Goal: Navigation & Orientation: Find specific page/section

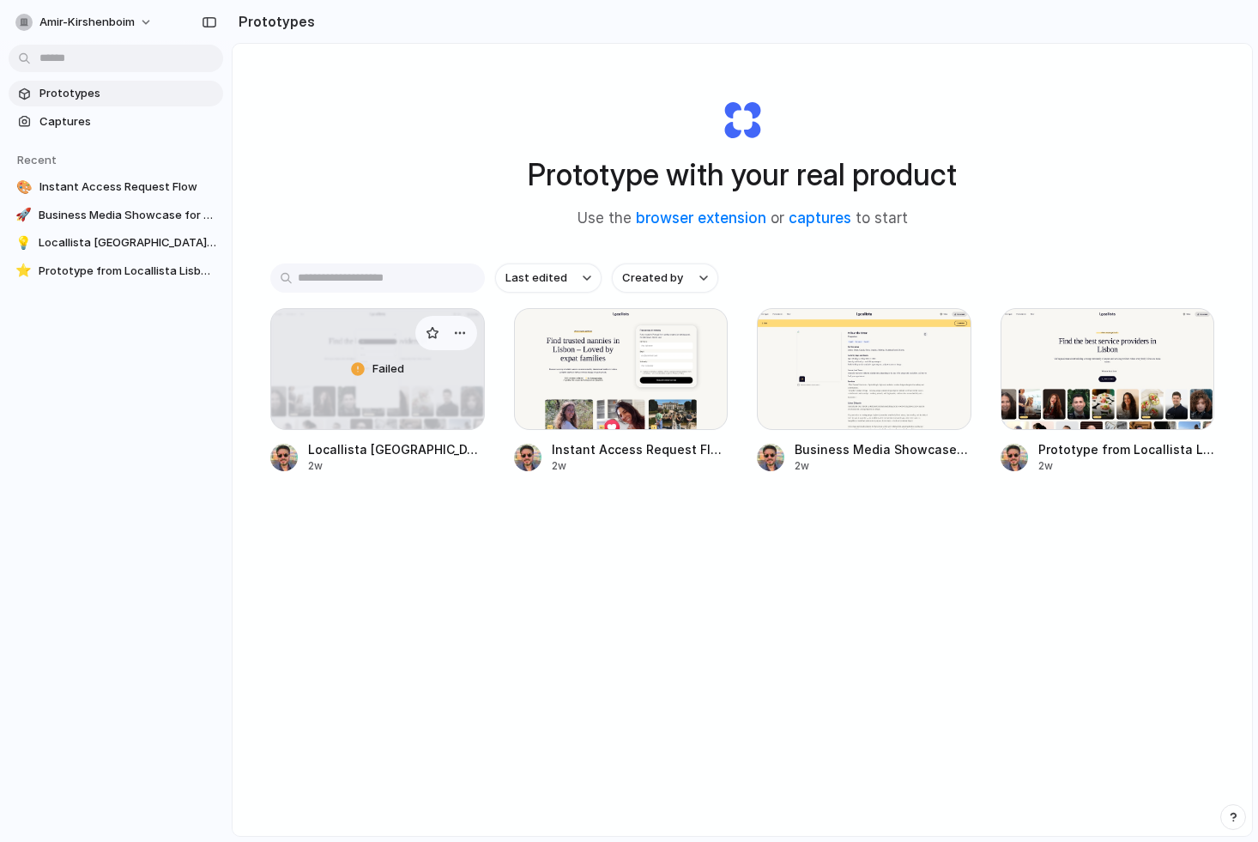
click at [350, 359] on div "Failed" at bounding box center [377, 369] width 213 height 120
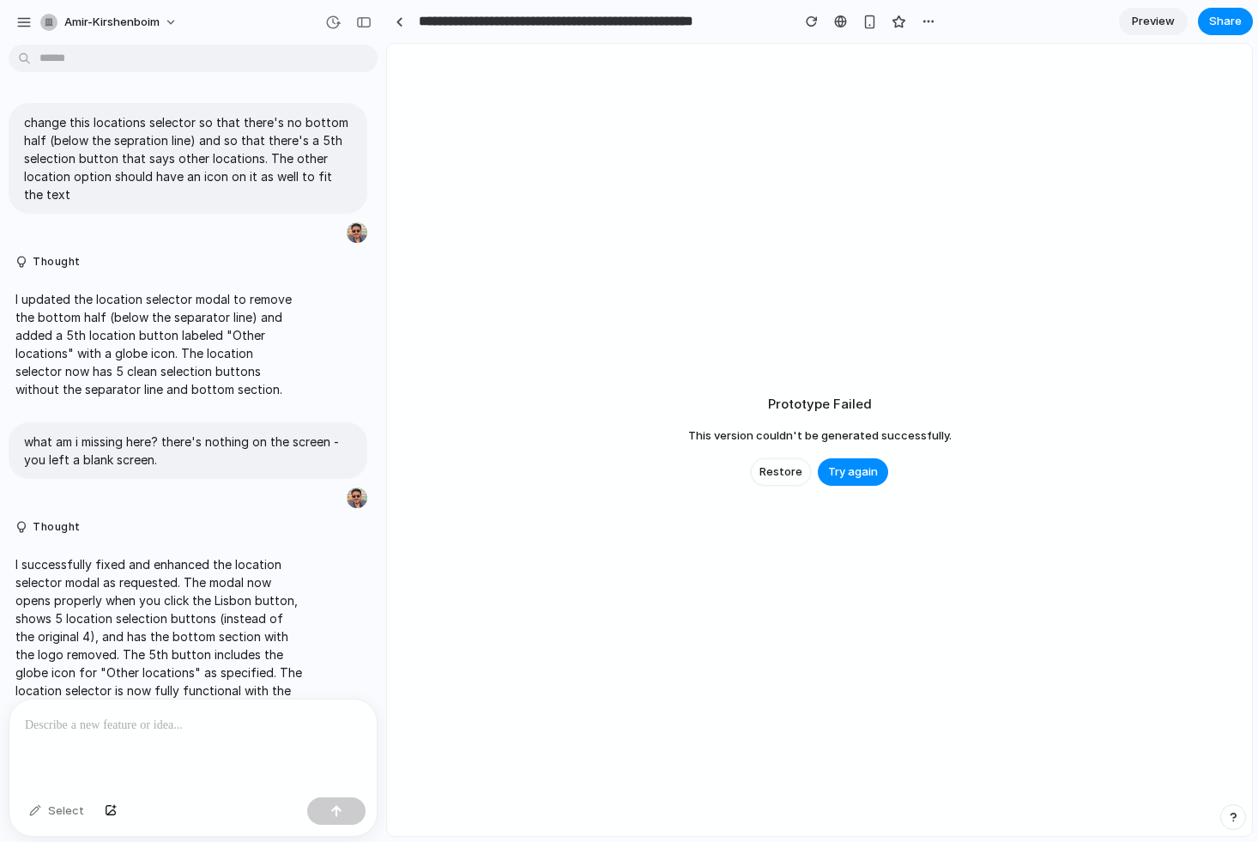
scroll to position [885, 0]
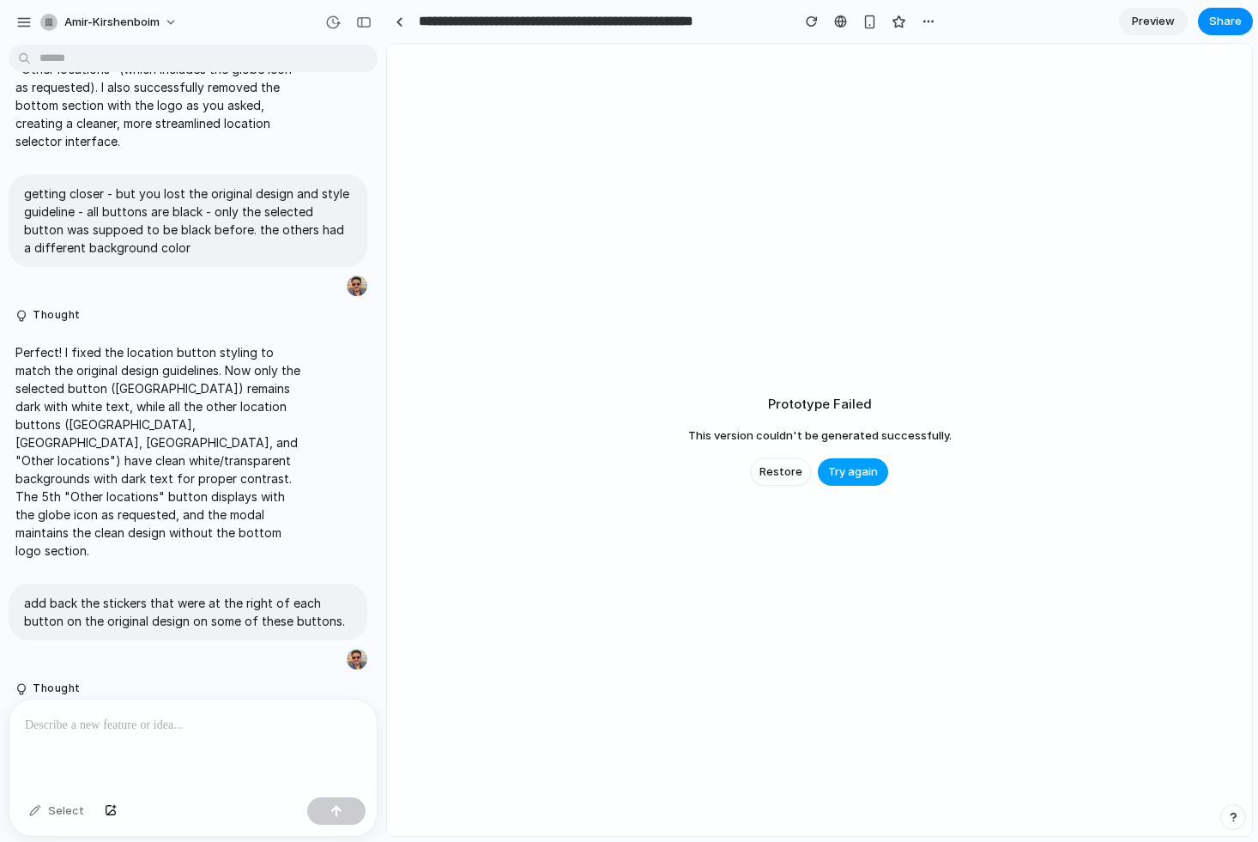
click at [850, 474] on span "Try again" at bounding box center [853, 471] width 50 height 17
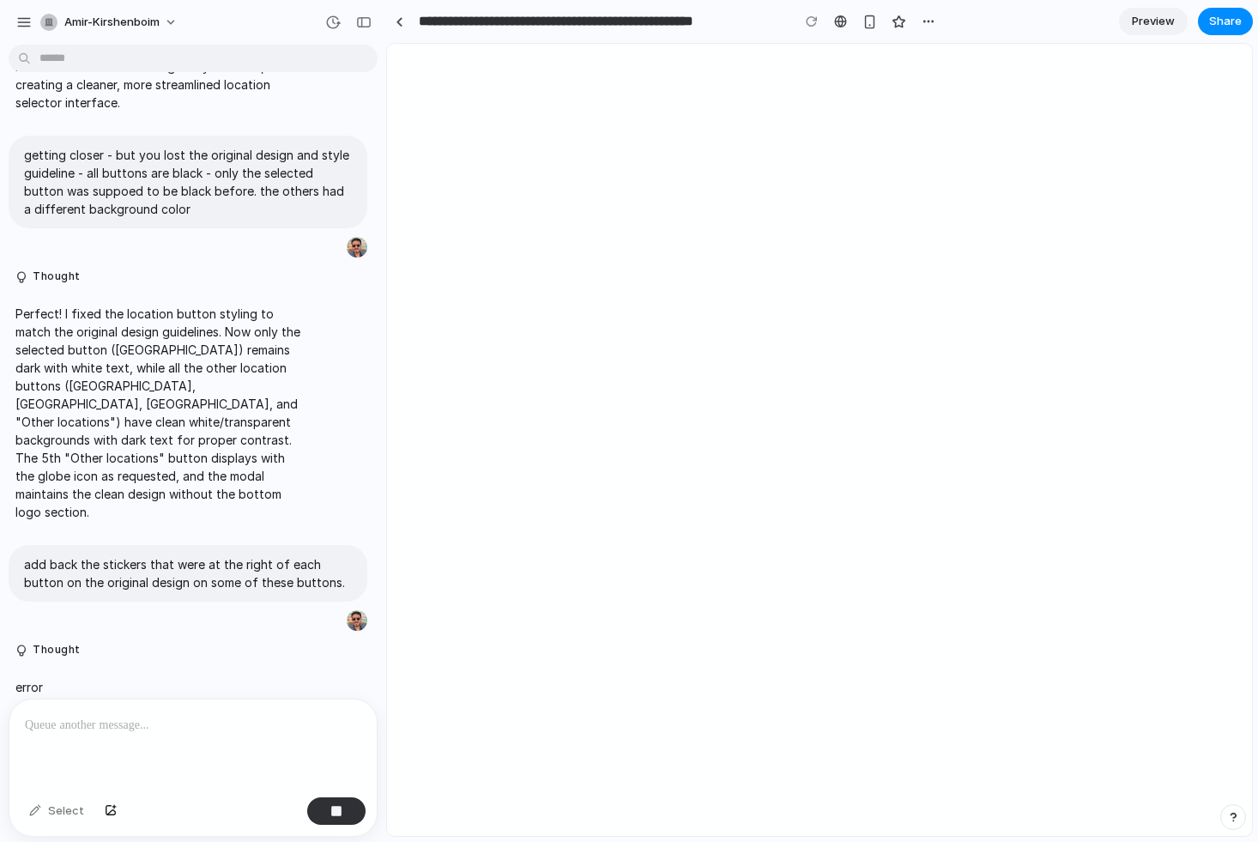
scroll to position [0, 0]
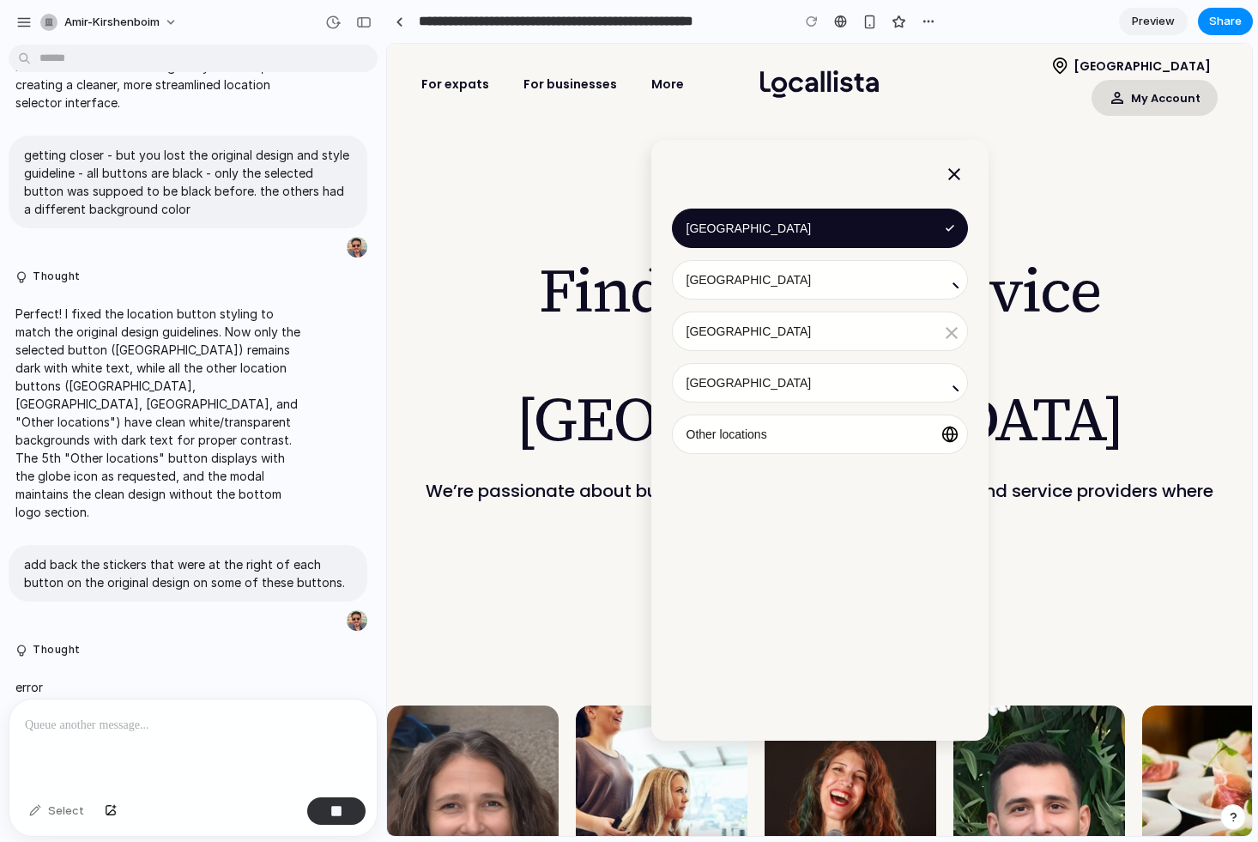
click at [952, 175] on icon at bounding box center [954, 174] width 34 height 34
click at [397, 21] on div at bounding box center [399, 21] width 8 height 9
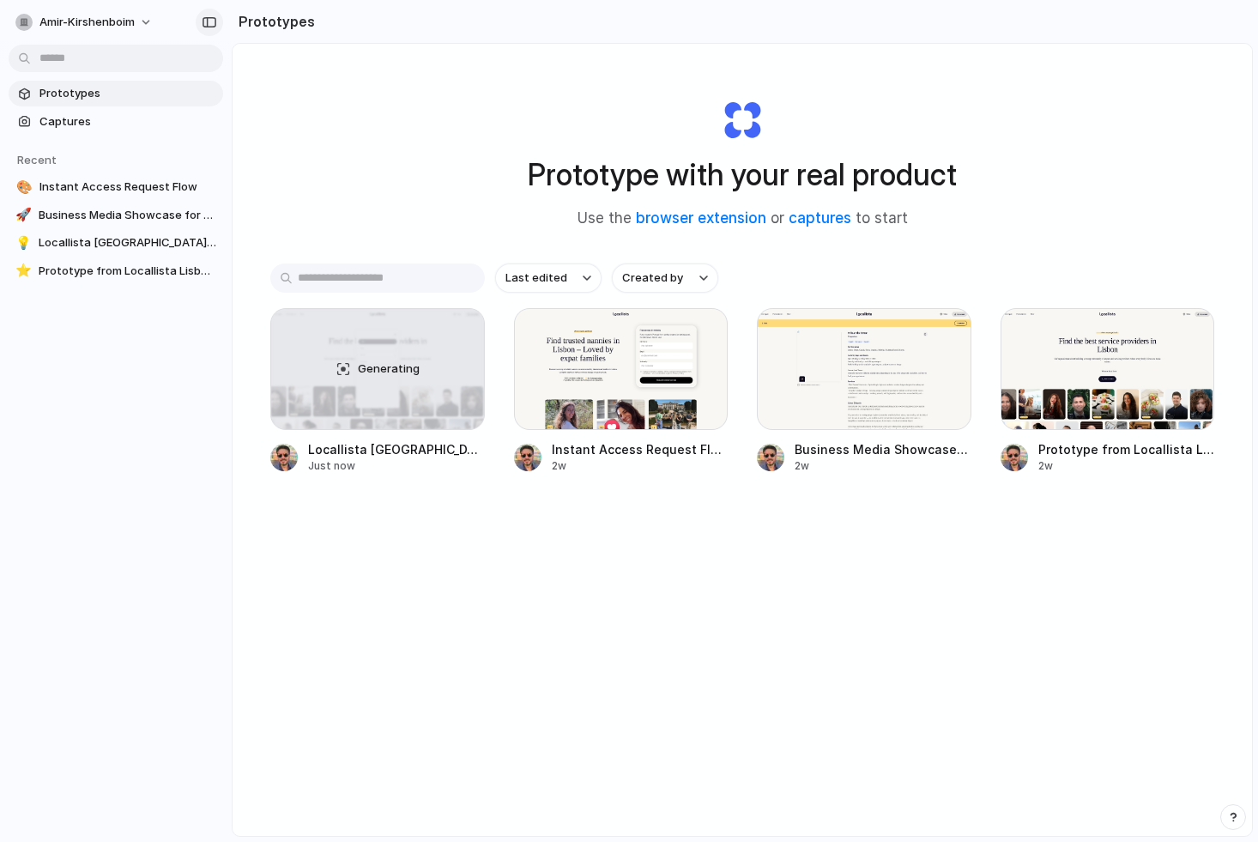
click at [211, 23] on div "button" at bounding box center [209, 22] width 15 height 12
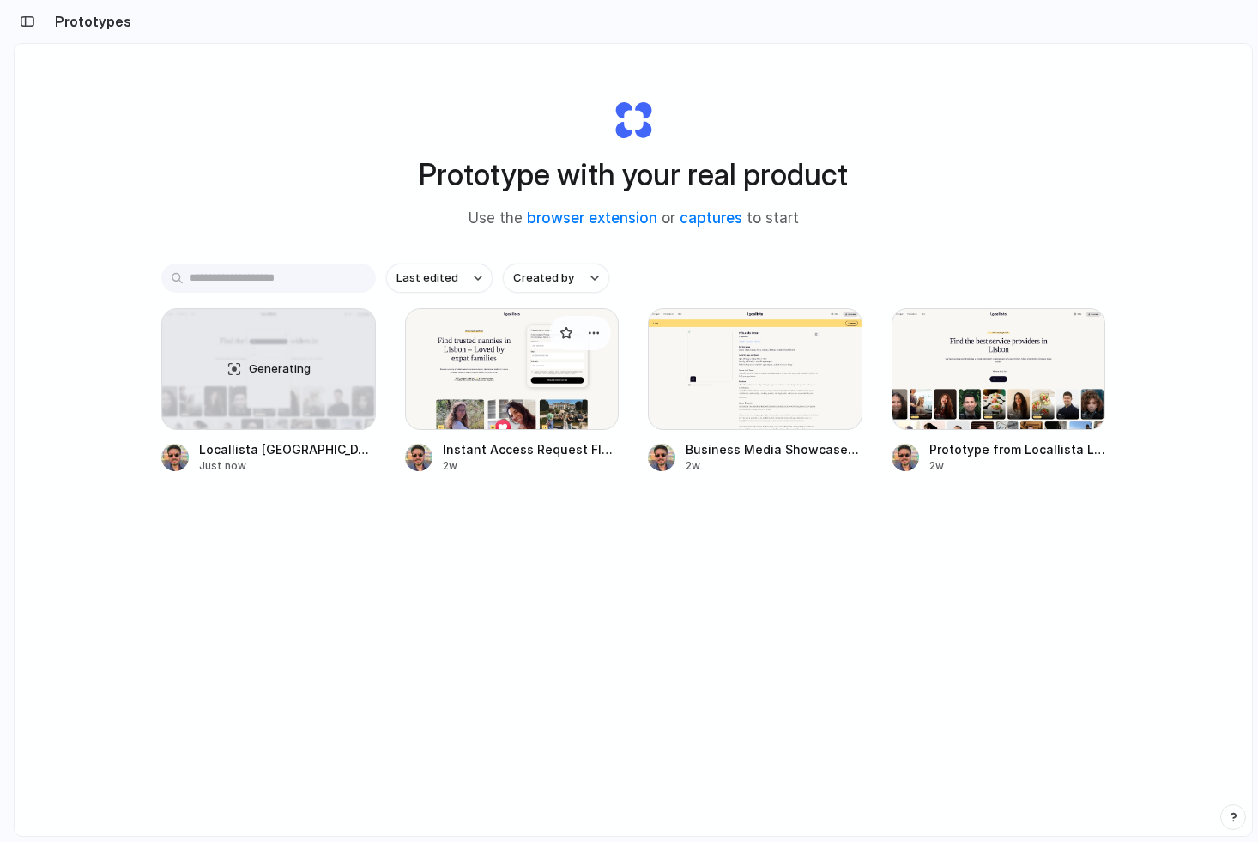
click at [473, 373] on div at bounding box center [512, 369] width 214 height 122
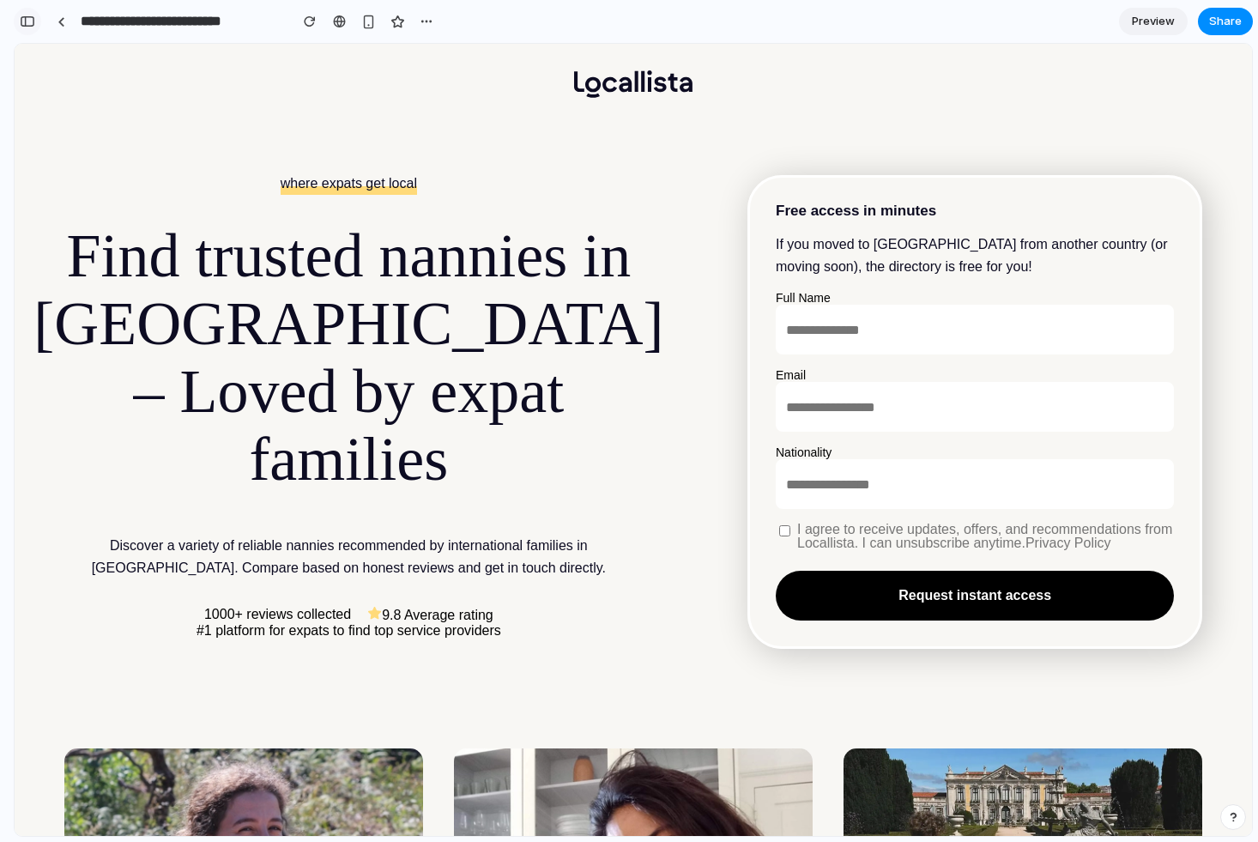
click at [23, 17] on div "button" at bounding box center [27, 21] width 15 height 12
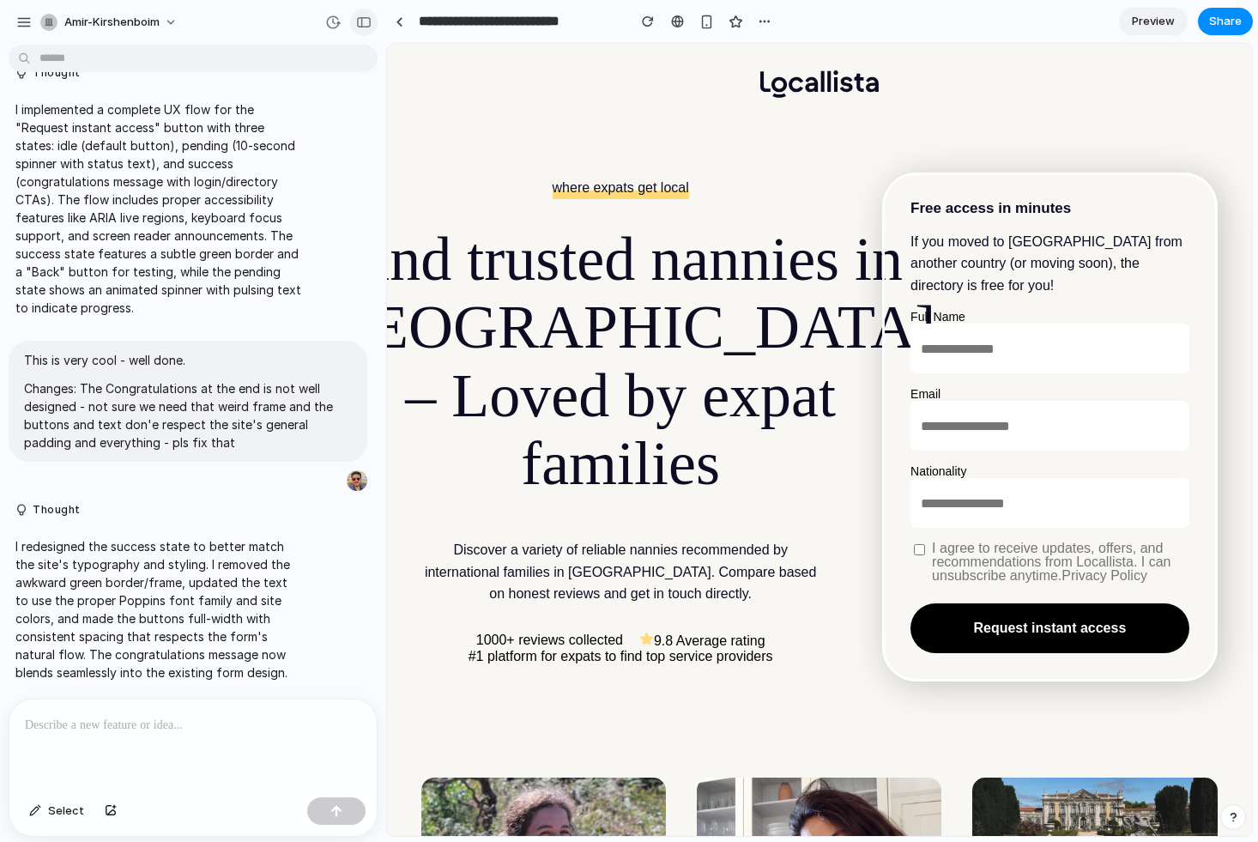
click at [365, 26] on div "button" at bounding box center [363, 22] width 15 height 12
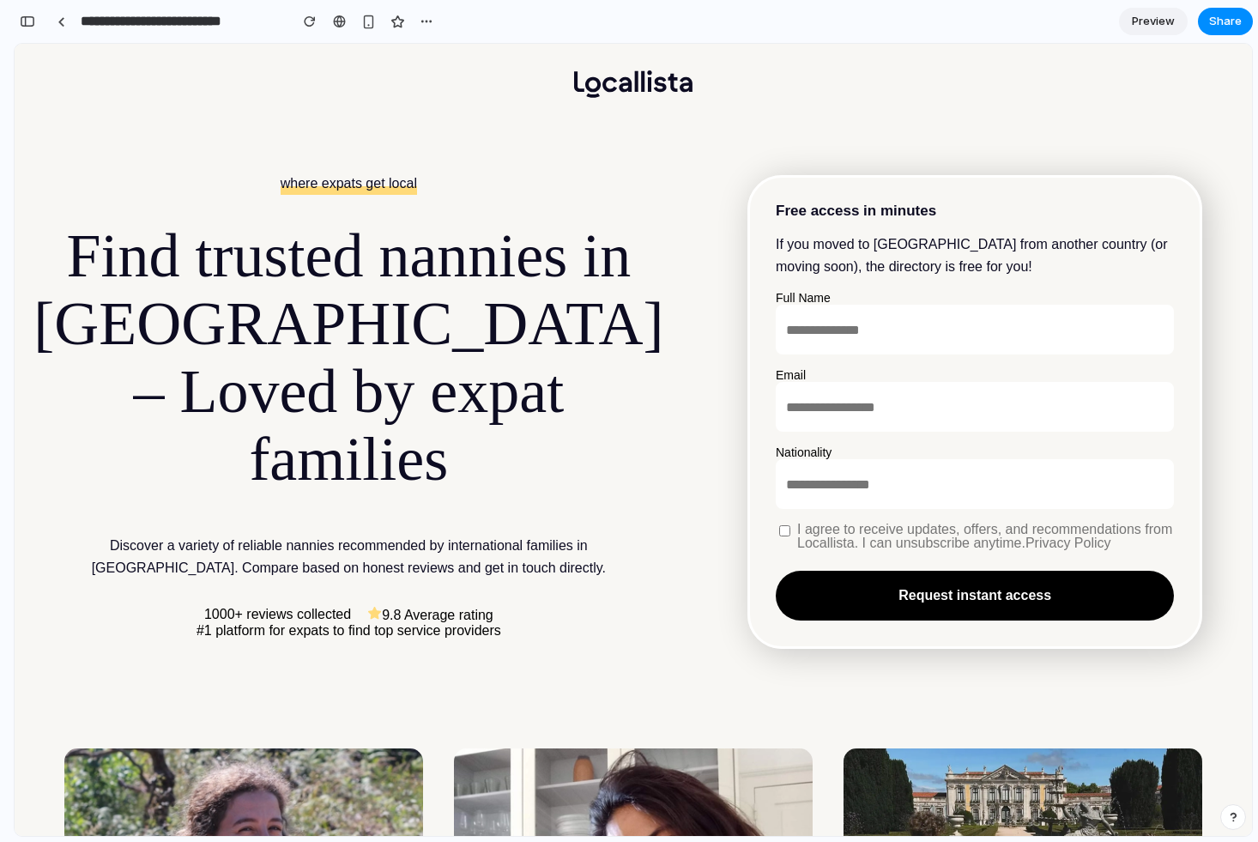
scroll to position [3249, 0]
click at [63, 25] on div at bounding box center [61, 21] width 8 height 9
